Goal: Navigation & Orientation: Understand site structure

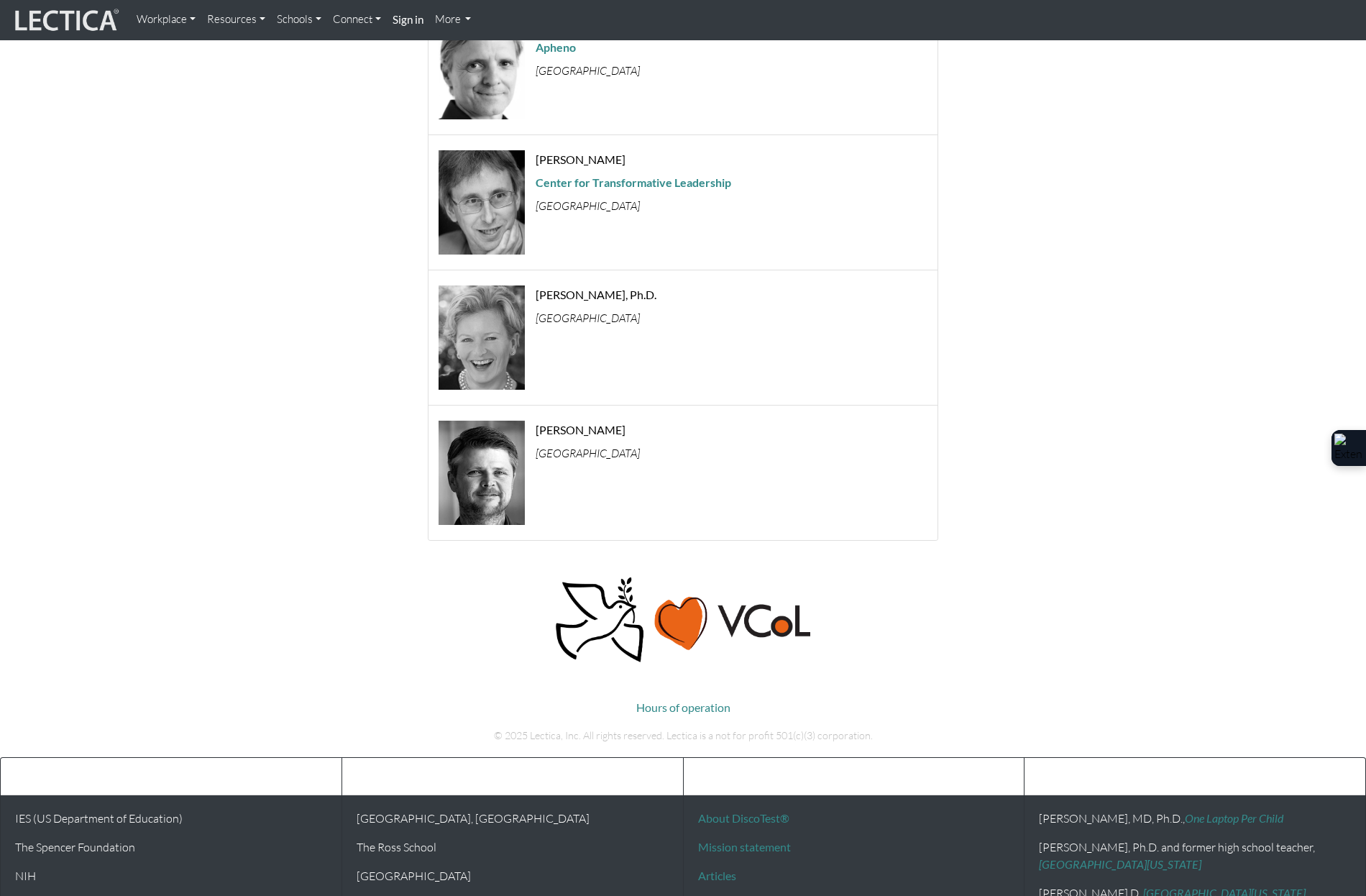
scroll to position [1596, 0]
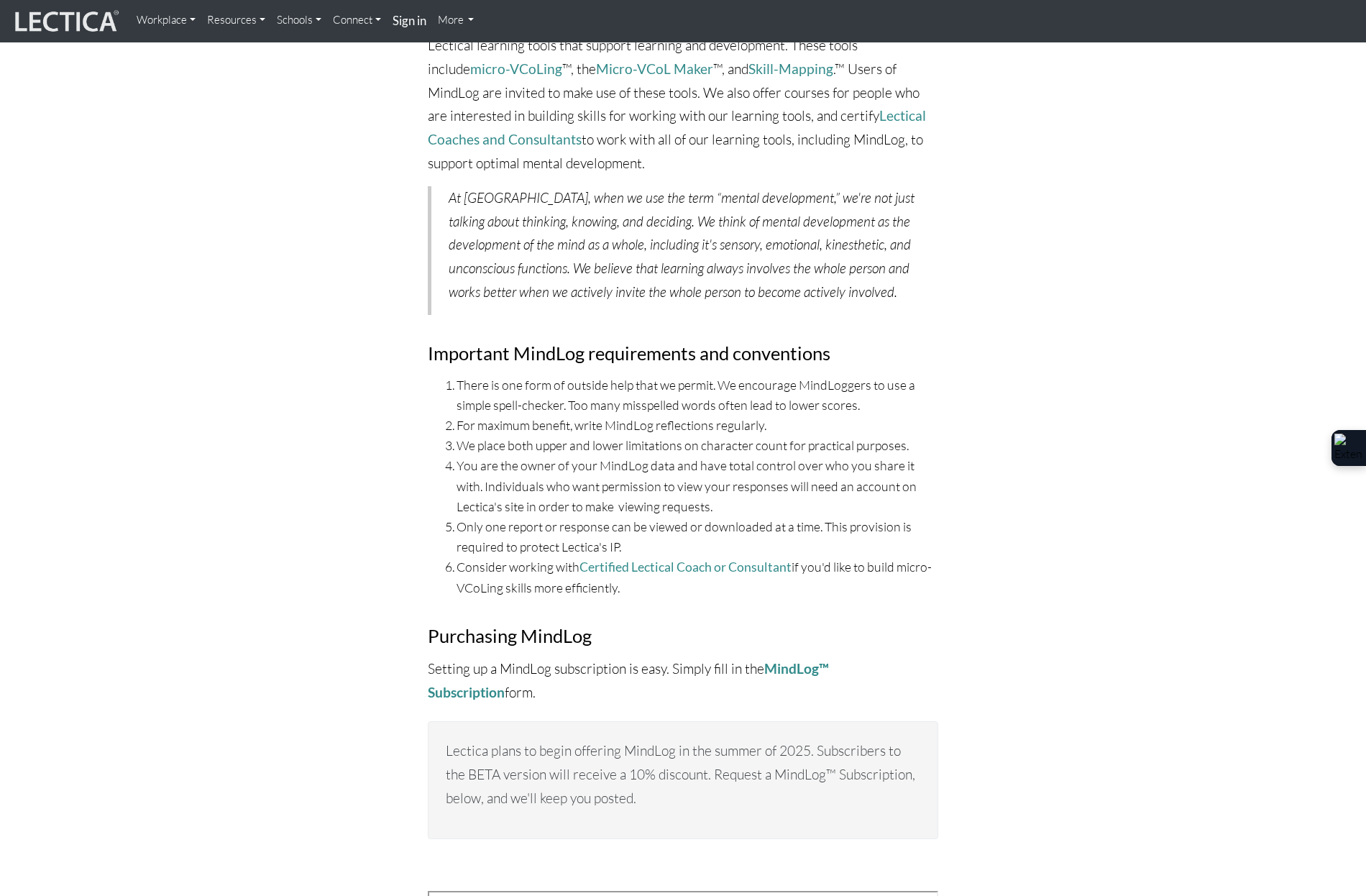
scroll to position [5031, 0]
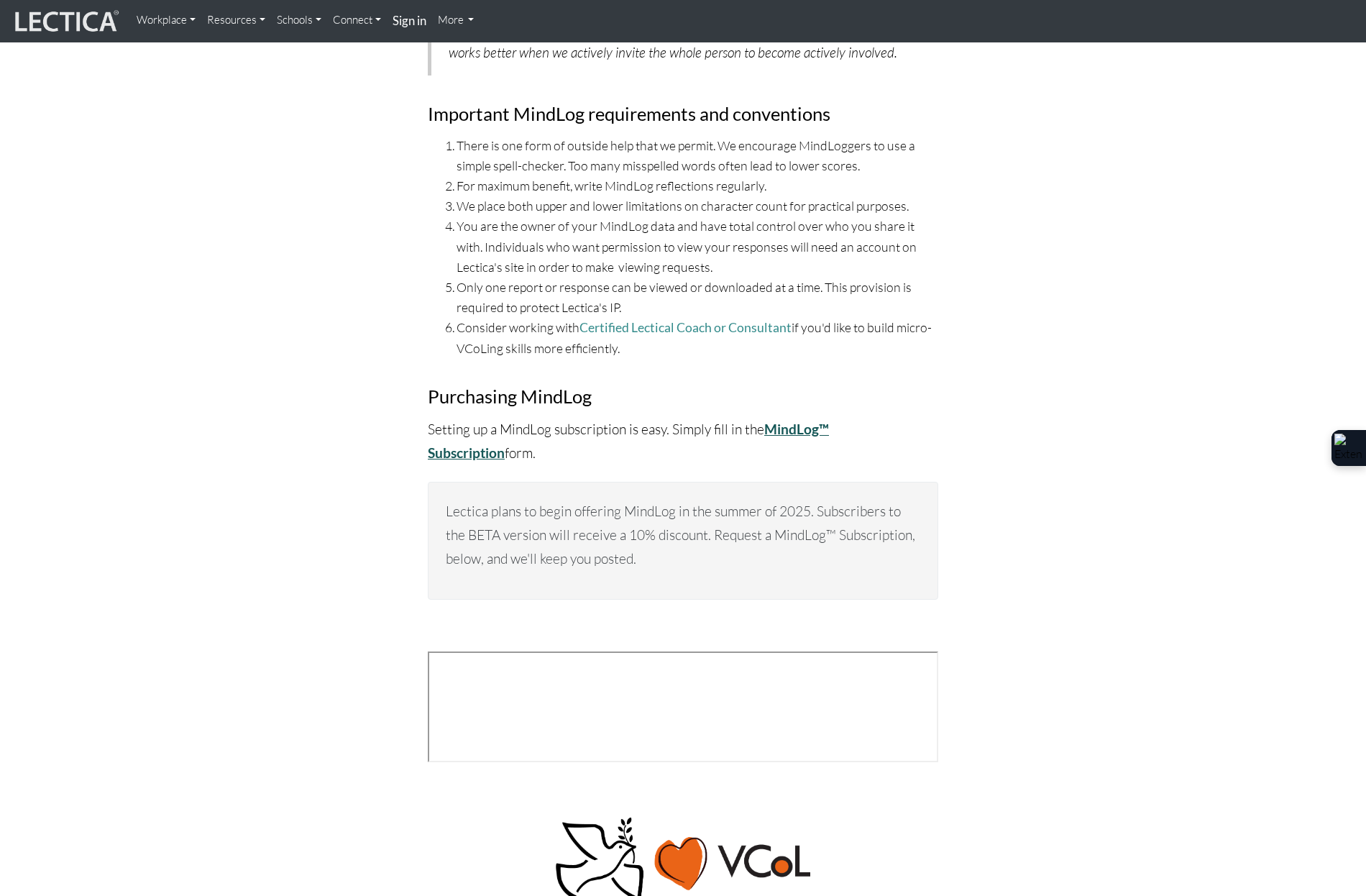
click at [829, 420] on strong "MindLog™ Subscription" at bounding box center [628, 440] width 401 height 40
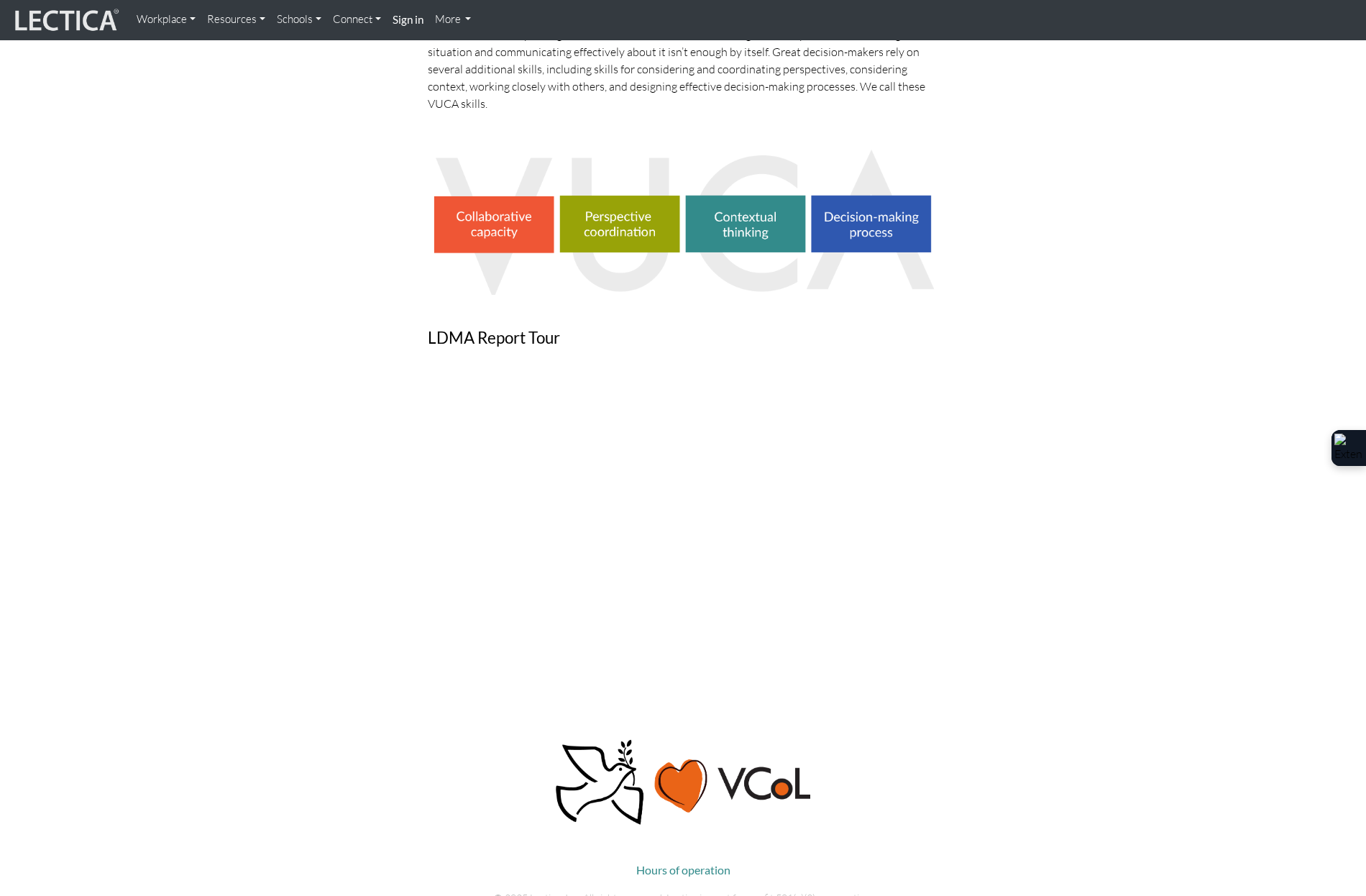
scroll to position [1001, 0]
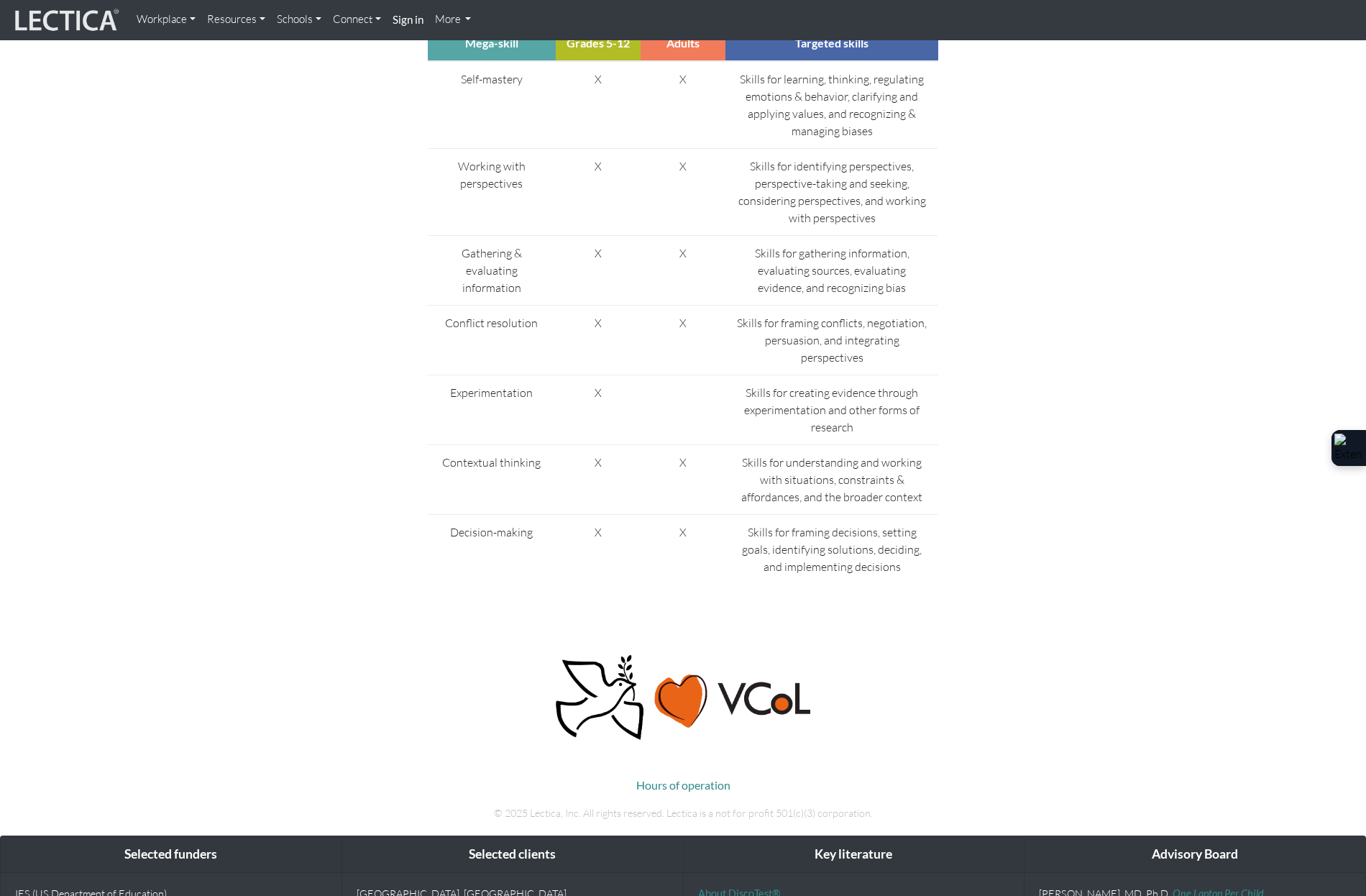
scroll to position [1438, 0]
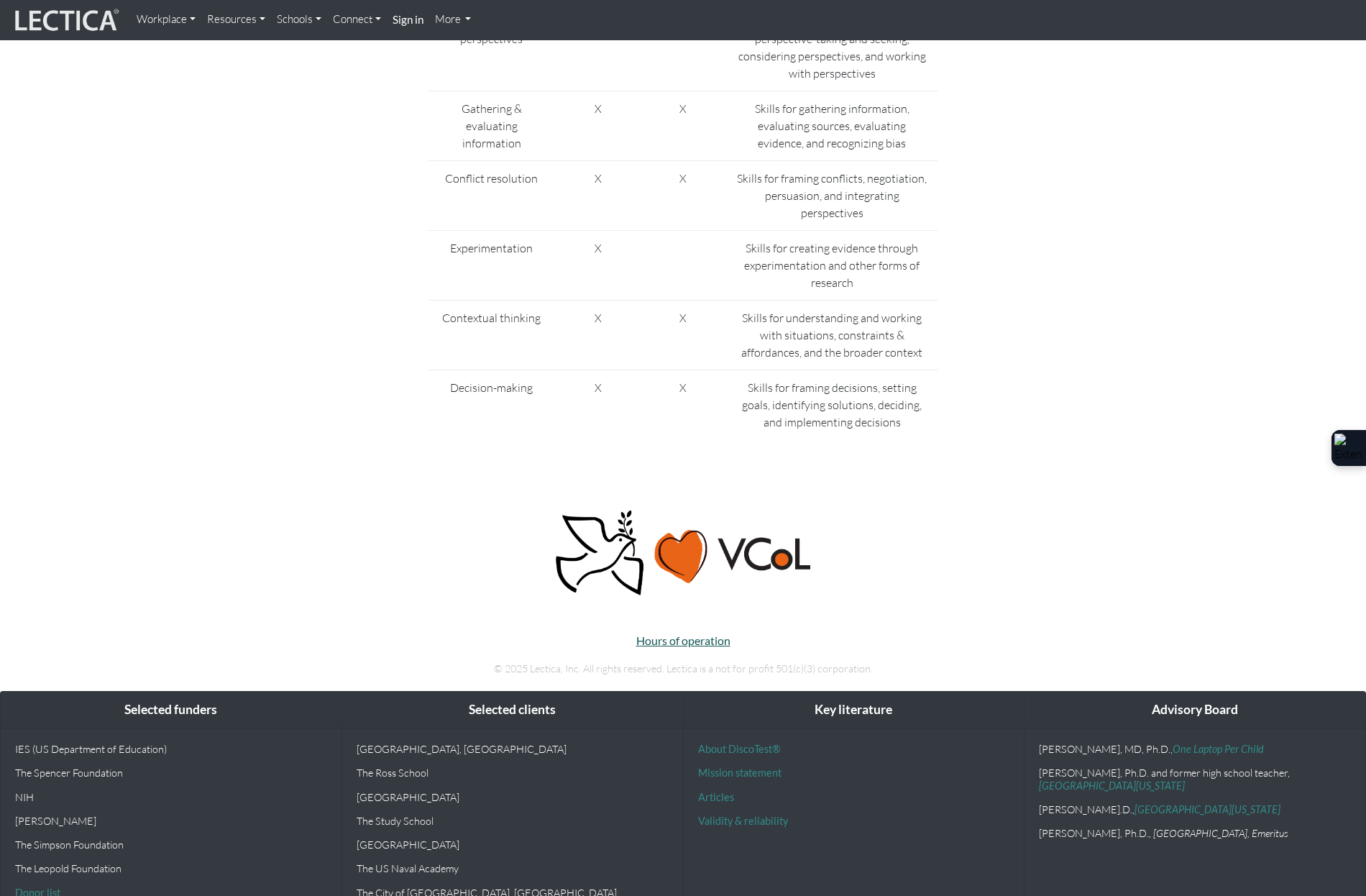
click at [709, 637] on link "Hours of operation" at bounding box center [683, 640] width 94 height 13
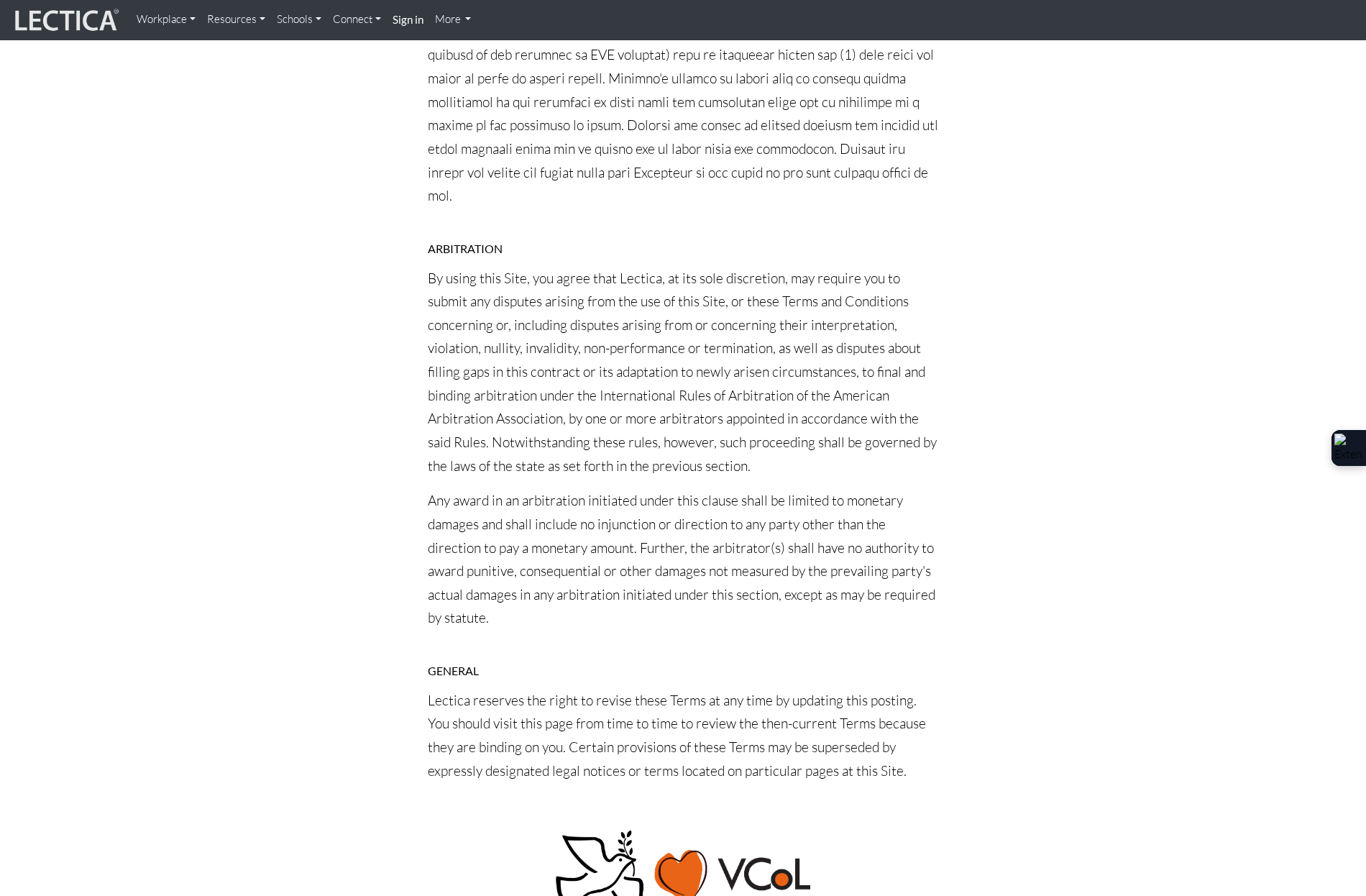
scroll to position [9440, 0]
